Goal: Information Seeking & Learning: Find specific fact

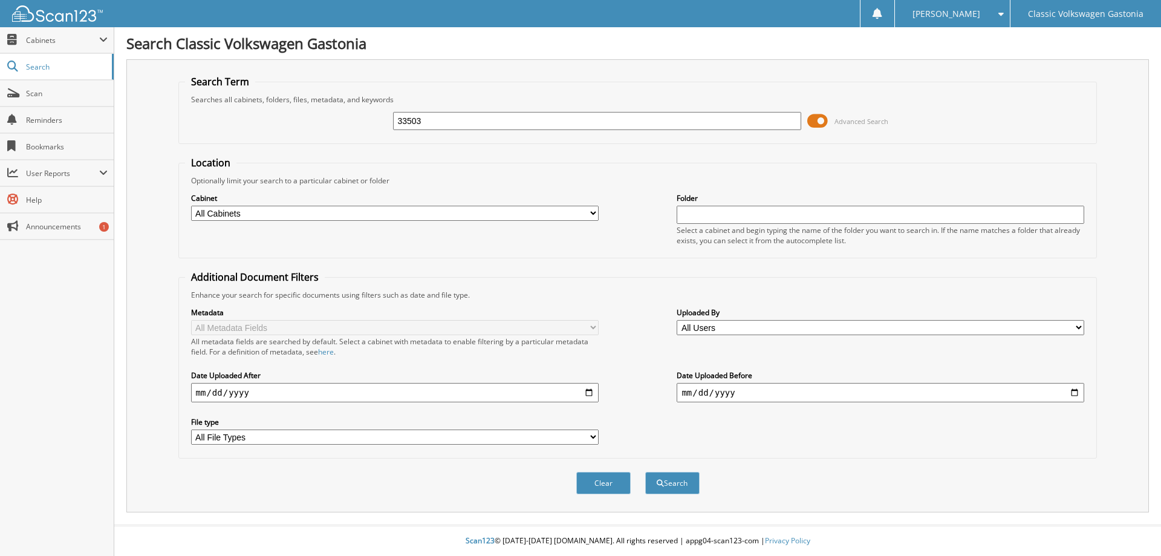
type input "33503"
click at [645, 472] on button "Search" at bounding box center [672, 483] width 54 height 22
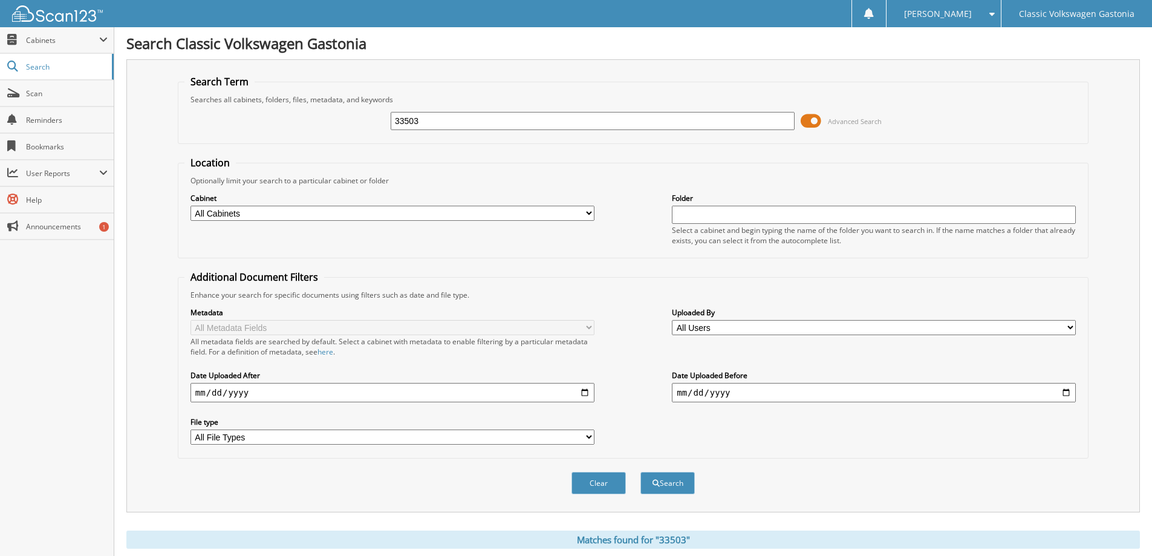
scroll to position [292, 0]
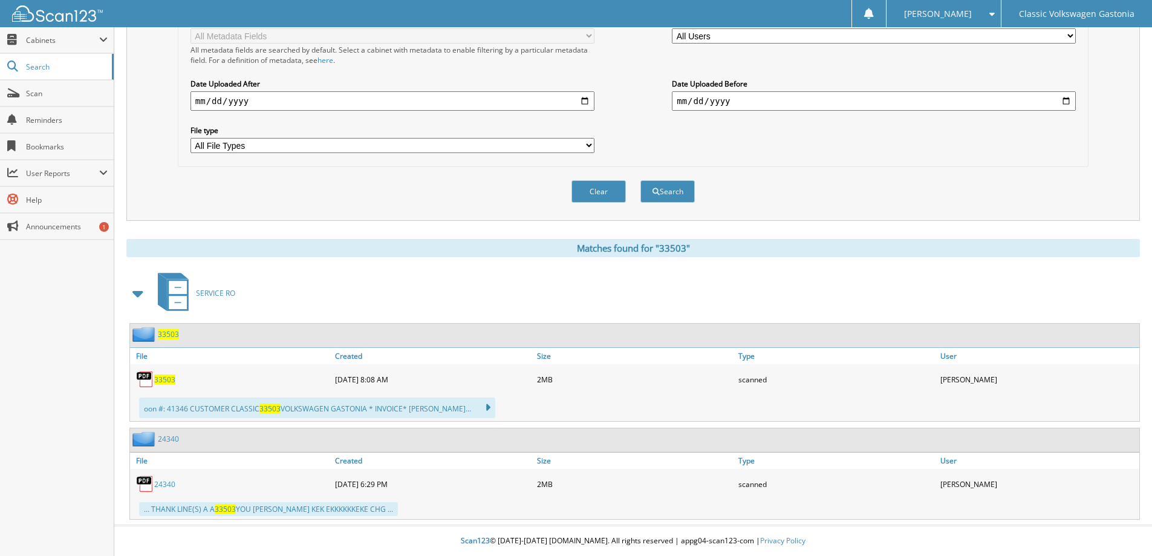
click at [166, 380] on span "33503" at bounding box center [164, 379] width 21 height 10
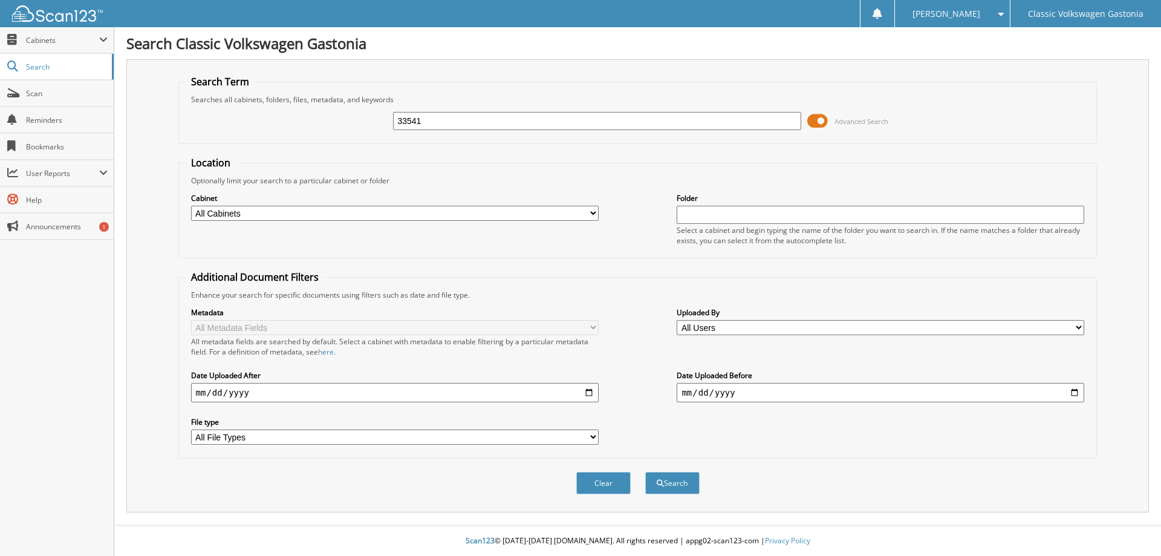
type input "33541"
click at [645, 472] on button "Search" at bounding box center [672, 483] width 54 height 22
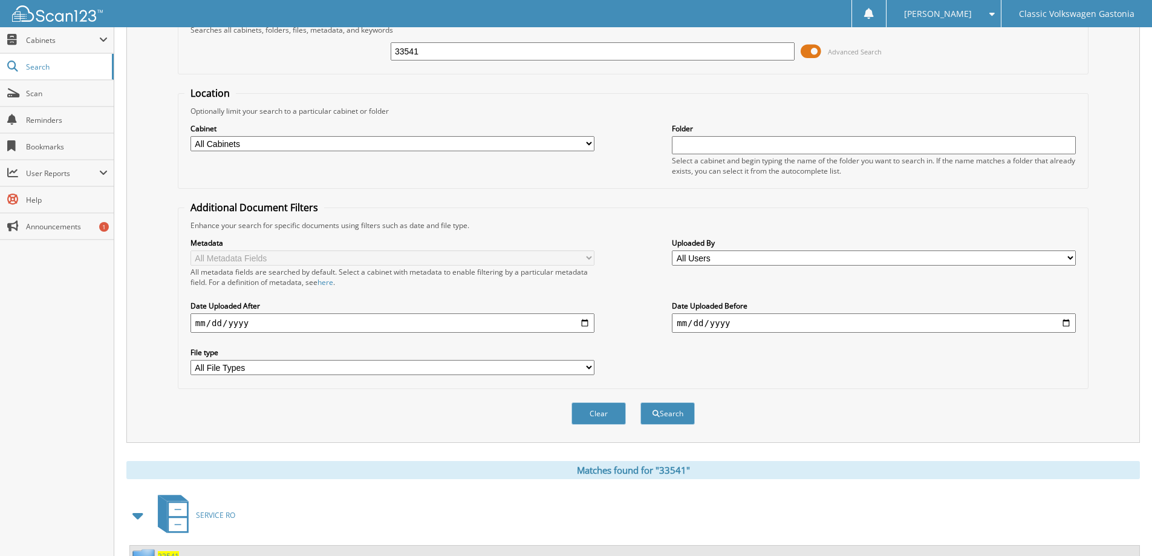
scroll to position [299, 0]
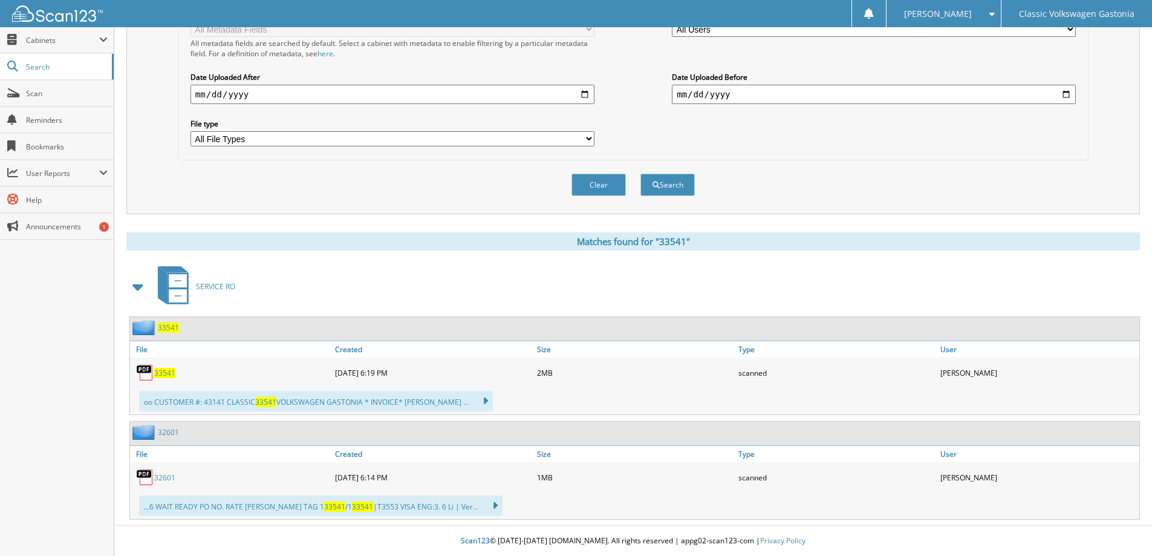
click at [161, 371] on span "33541" at bounding box center [164, 373] width 21 height 10
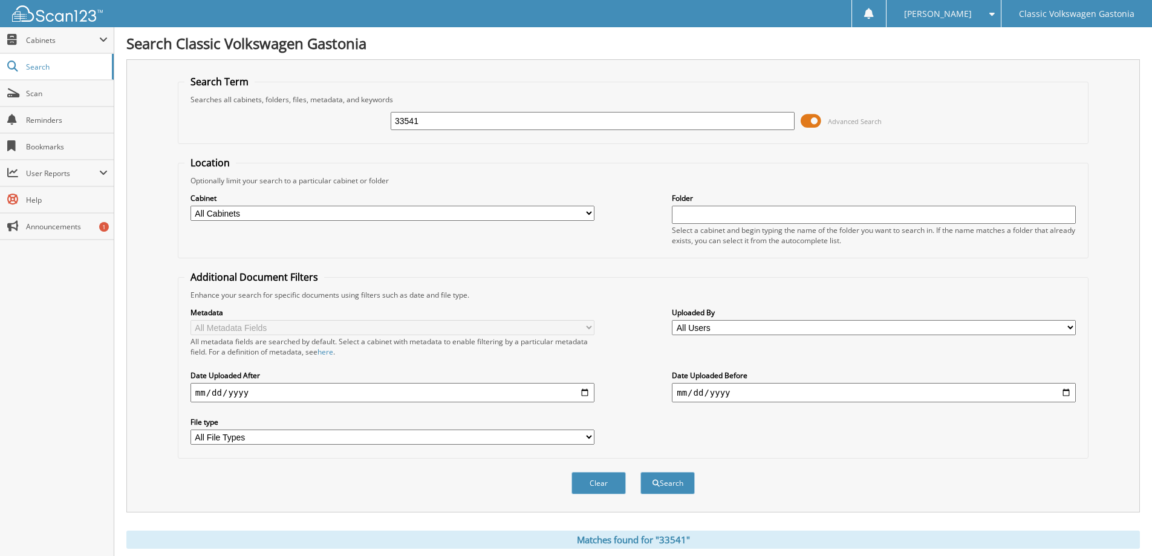
drag, startPoint x: 531, startPoint y: 114, endPoint x: 353, endPoint y: 195, distance: 195.3
click at [168, 139] on div "Search Term Searches all cabinets, folders, files, metadata, and keywords 33541…" at bounding box center [632, 285] width 1013 height 453
type input "33562"
click at [640, 472] on button "Search" at bounding box center [667, 483] width 54 height 22
drag, startPoint x: 471, startPoint y: 118, endPoint x: 465, endPoint y: 155, distance: 37.4
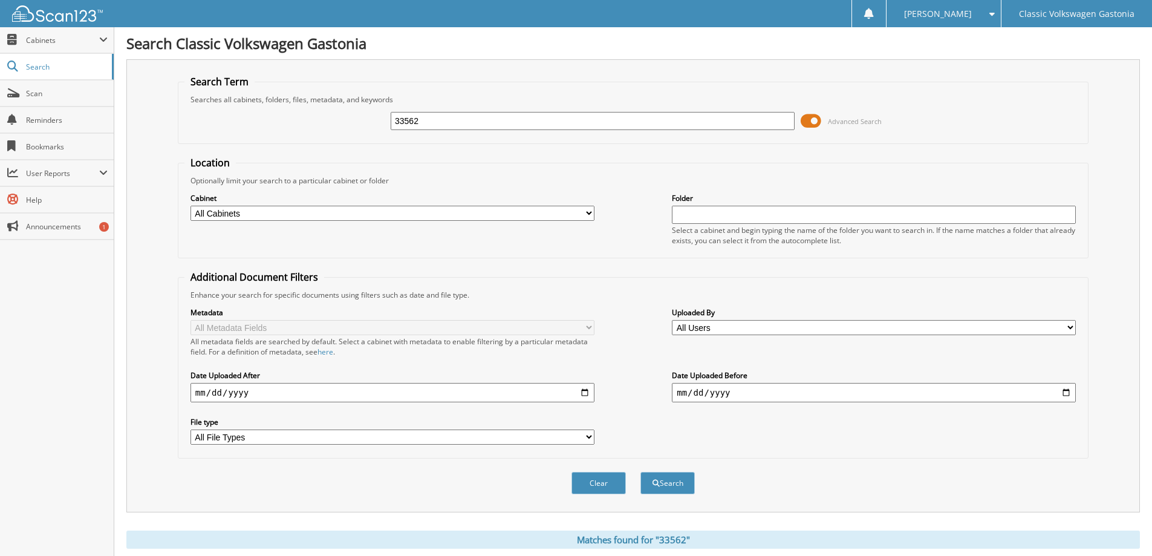
click at [208, 114] on div "33562 Advanced Search" at bounding box center [632, 121] width 897 height 33
type input "32580"
click at [640, 472] on button "Search" at bounding box center [667, 483] width 54 height 22
drag, startPoint x: 450, startPoint y: 120, endPoint x: 249, endPoint y: 115, distance: 201.4
click at [246, 112] on div "32580 Advanced Search" at bounding box center [632, 121] width 897 height 33
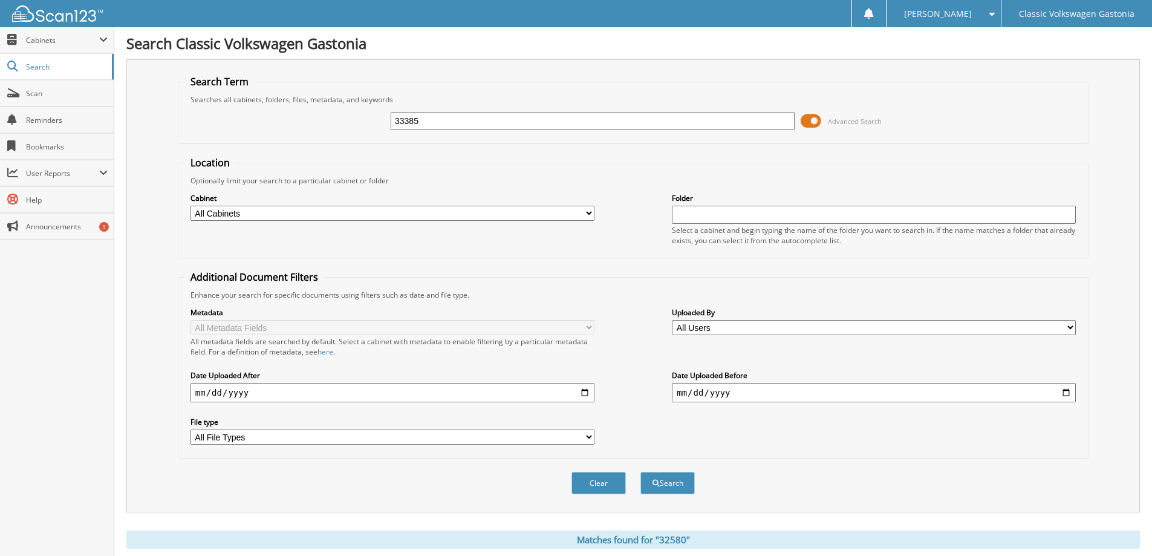
type input "33385"
click at [640, 472] on button "Search" at bounding box center [667, 483] width 54 height 22
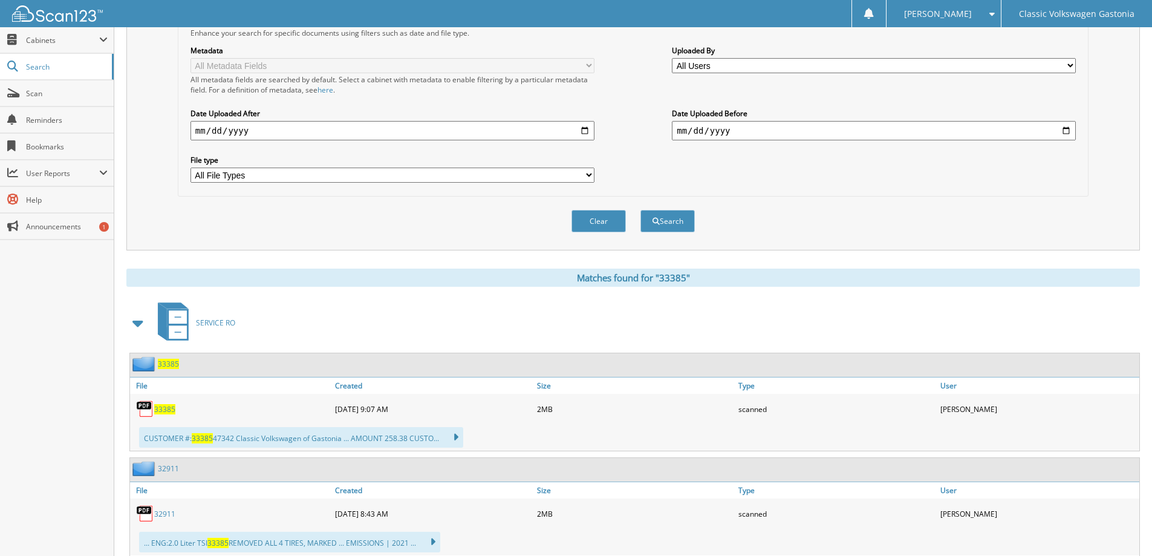
scroll to position [363, 0]
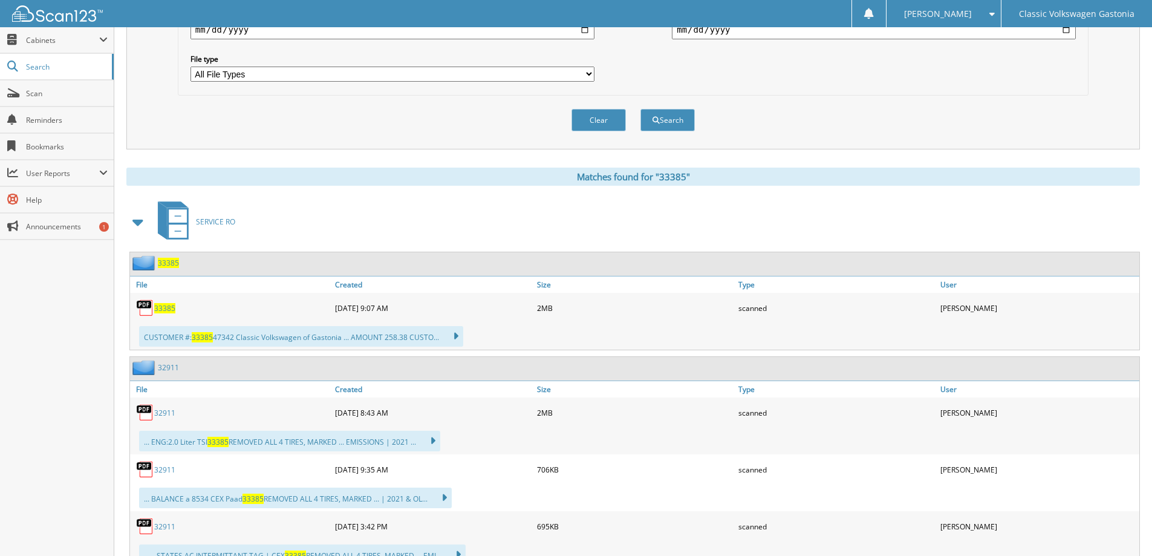
click at [166, 308] on span "33385" at bounding box center [164, 308] width 21 height 10
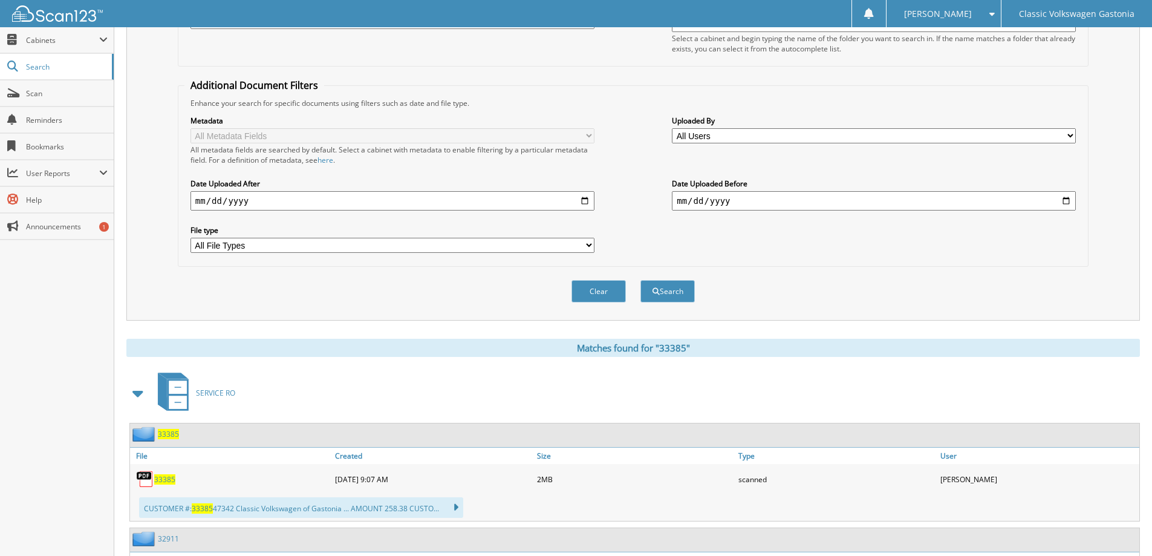
scroll to position [181, 0]
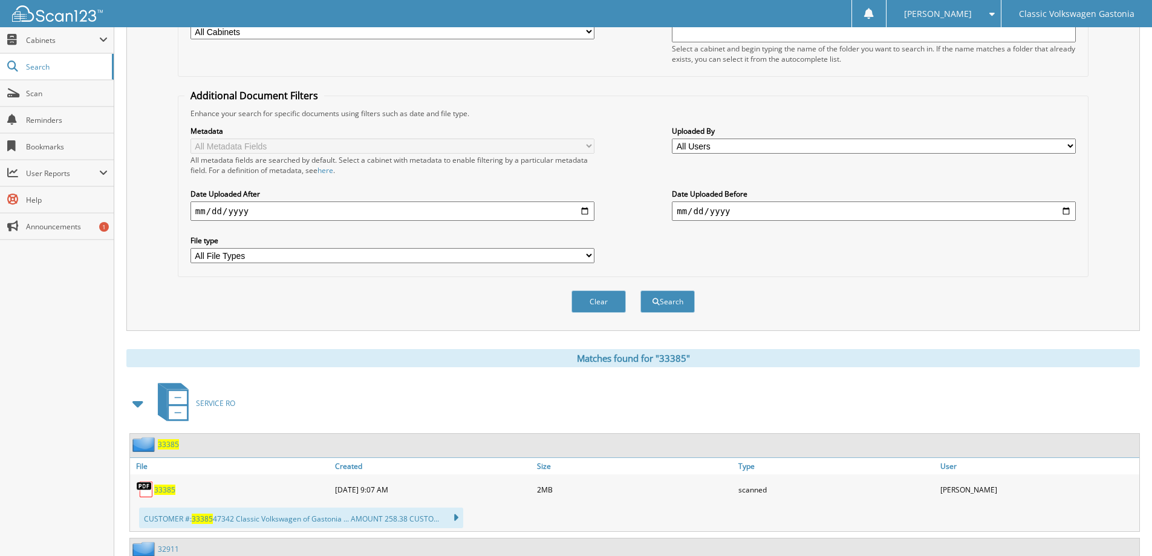
click at [813, 266] on div "Metadata All Metadata Fields All metadata fields are searched by default. Selec…" at bounding box center [632, 195] width 897 height 152
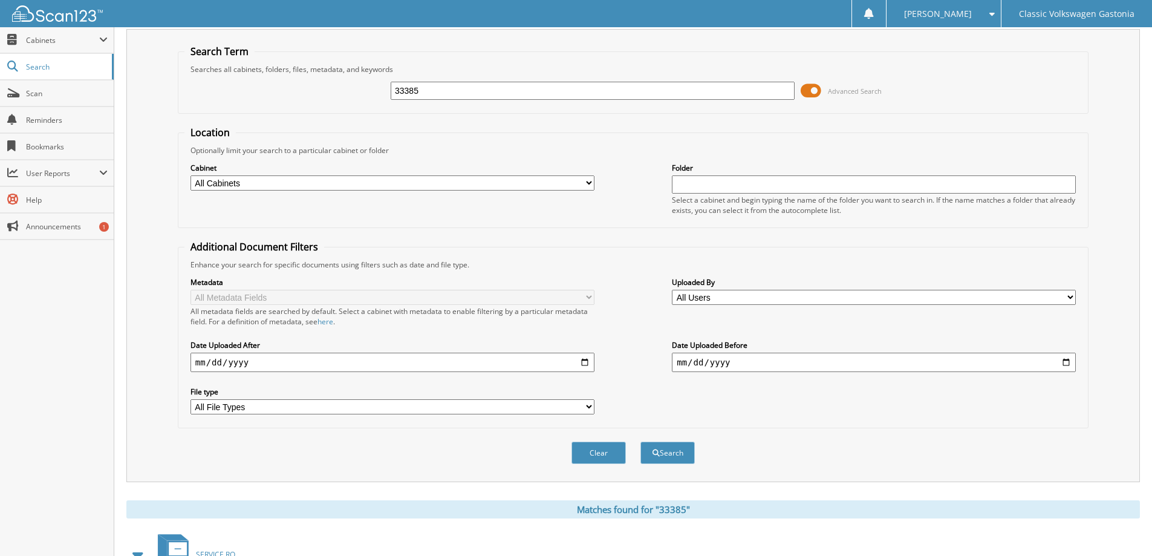
scroll to position [0, 0]
